Goal: Complete application form

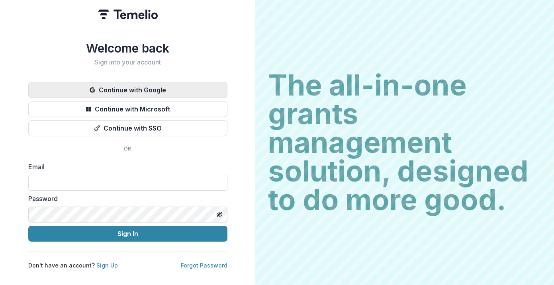
click at [148, 88] on button "Continue with Google" at bounding box center [127, 90] width 199 height 16
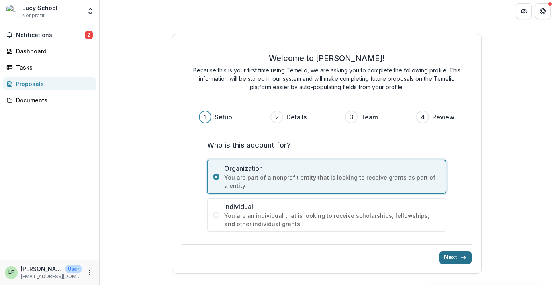
click at [449, 257] on button "Next" at bounding box center [455, 257] width 32 height 13
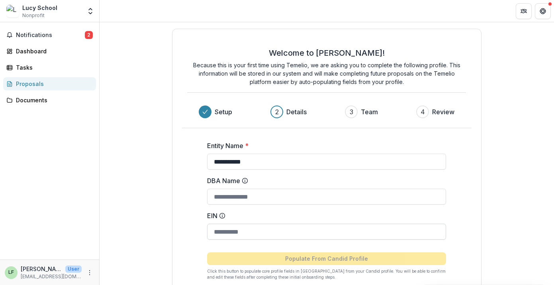
scroll to position [44, 0]
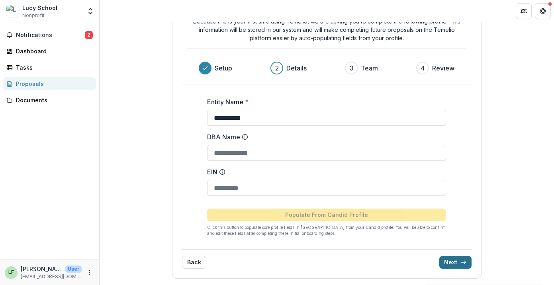
click at [461, 261] on icon "submit" at bounding box center [464, 262] width 6 height 6
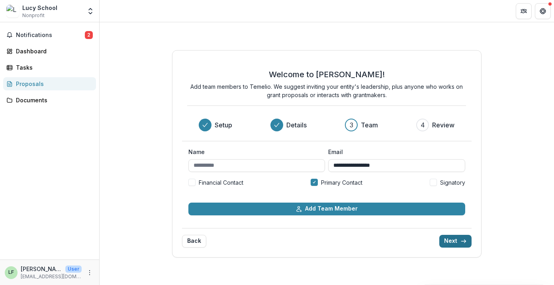
click at [453, 242] on button "Next" at bounding box center [455, 241] width 32 height 13
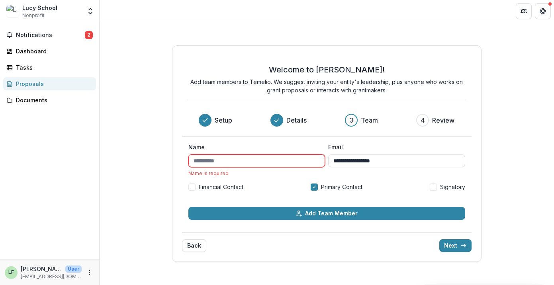
type input "********"
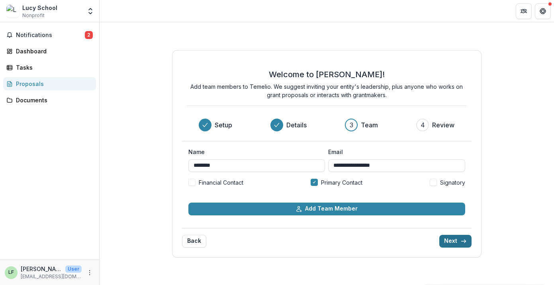
click at [459, 236] on button "Next" at bounding box center [455, 241] width 32 height 13
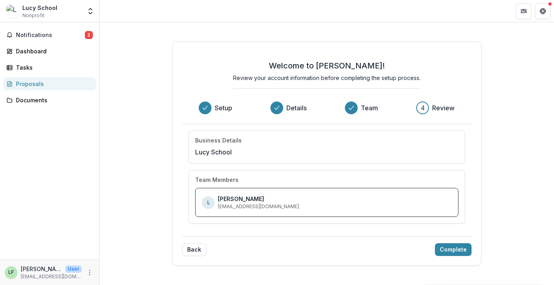
click at [452, 241] on div "Back Complete" at bounding box center [326, 247] width 289 height 20
click at [456, 246] on button "Complete" at bounding box center [453, 249] width 37 height 13
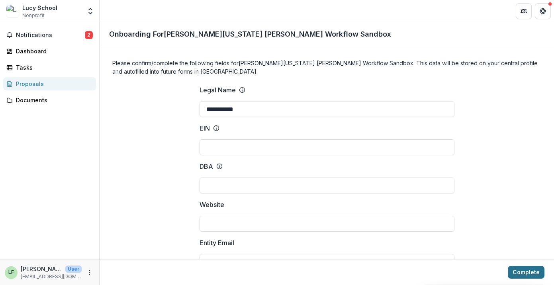
click at [524, 272] on button "Complete" at bounding box center [526, 272] width 37 height 13
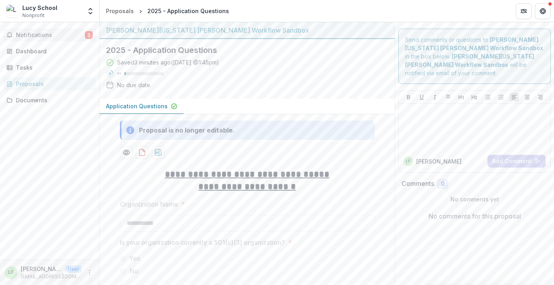
click at [52, 31] on button "Notifications 2" at bounding box center [49, 35] width 93 height 13
click at [49, 53] on div "Dashboard" at bounding box center [53, 51] width 74 height 8
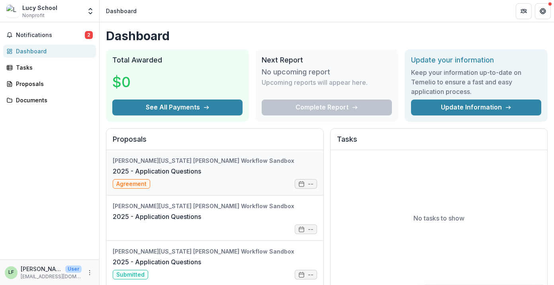
click at [164, 175] on link "2025 - Application Questions" at bounding box center [157, 172] width 88 height 10
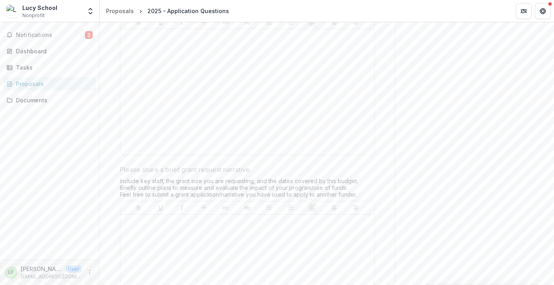
scroll to position [703, 0]
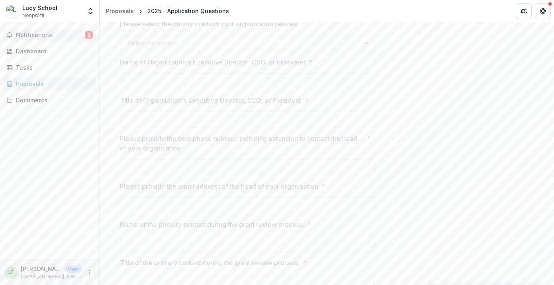
click at [47, 36] on span "Notifications" at bounding box center [50, 35] width 69 height 7
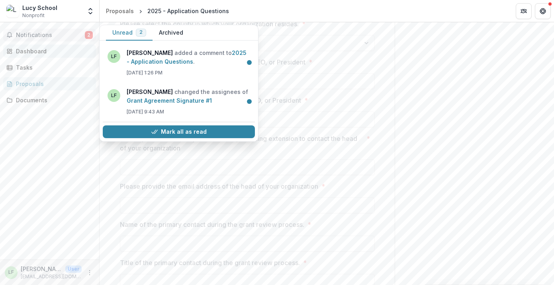
click at [41, 57] on link "Dashboard" at bounding box center [49, 51] width 93 height 13
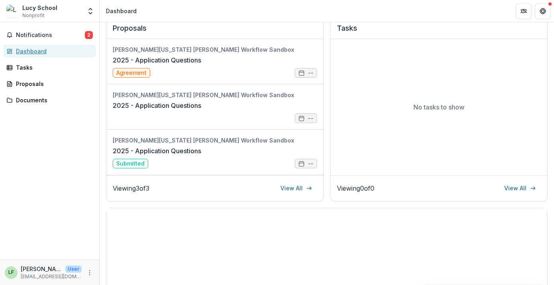
scroll to position [68, 0]
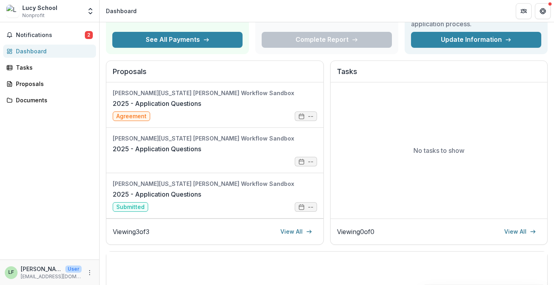
click at [400, 146] on div "No tasks to show" at bounding box center [439, 150] width 217 height 136
